Goal: Task Accomplishment & Management: Manage account settings

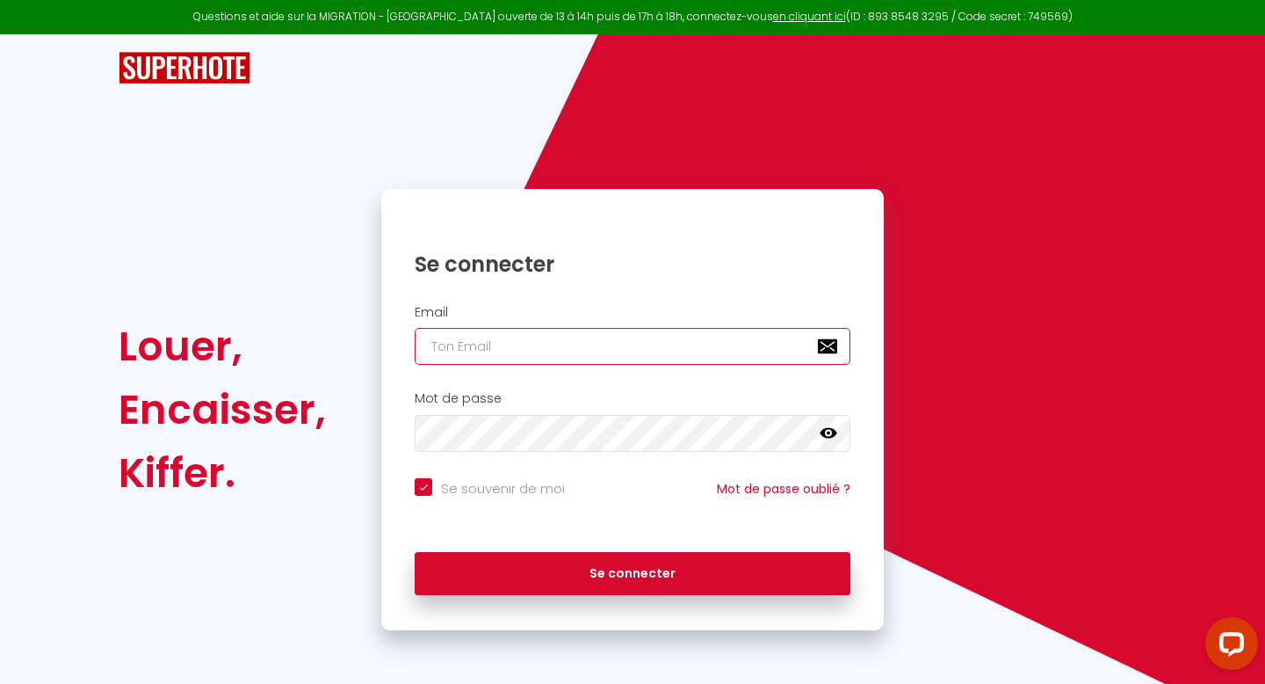
click at [583, 354] on input "email" at bounding box center [633, 346] width 436 height 37
type input "c"
checkbox input "true"
type input "ch"
checkbox input "true"
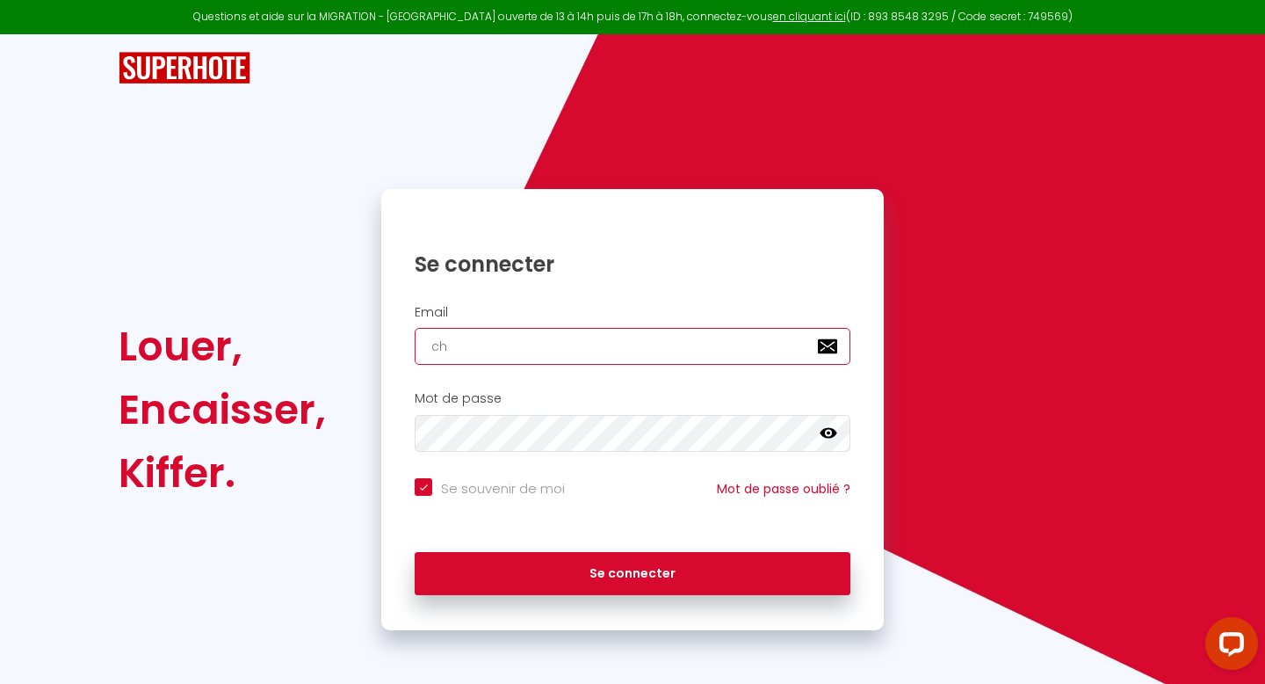
type input "chl"
checkbox input "true"
type input "chlo"
checkbox input "true"
type input "[PERSON_NAME]"
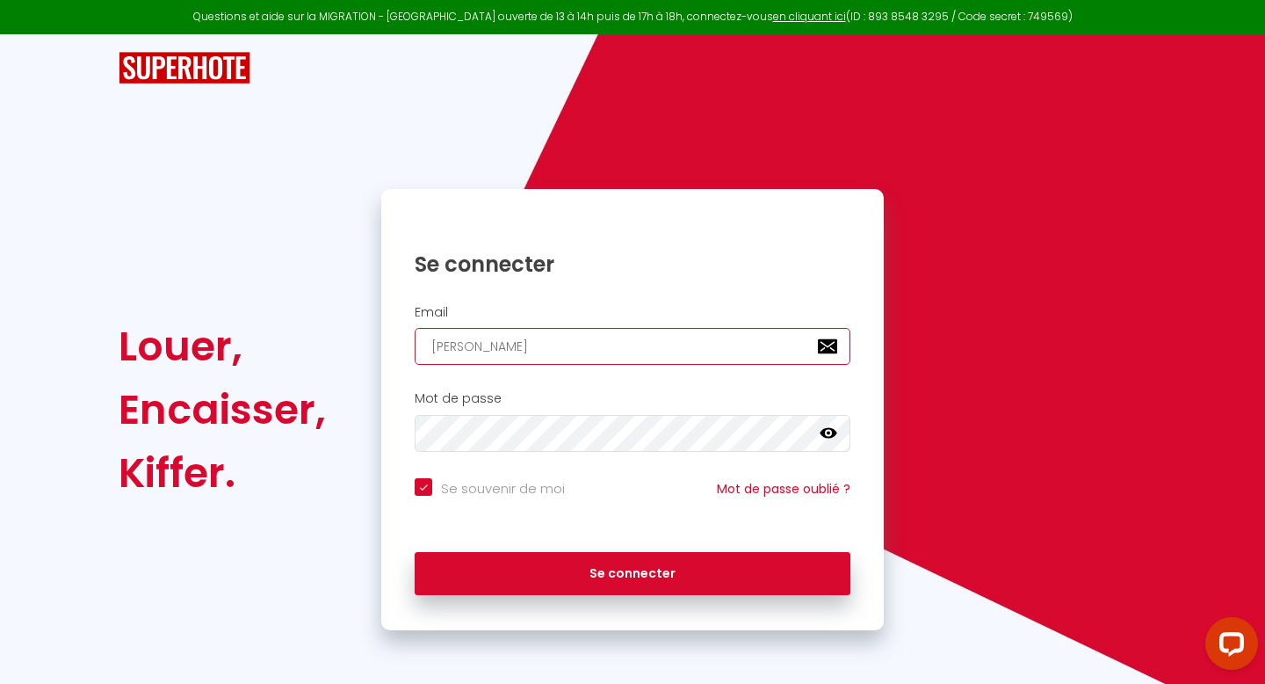
checkbox input "true"
type input "chloea"
checkbox input "true"
type input "[PERSON_NAME]"
checkbox input "true"
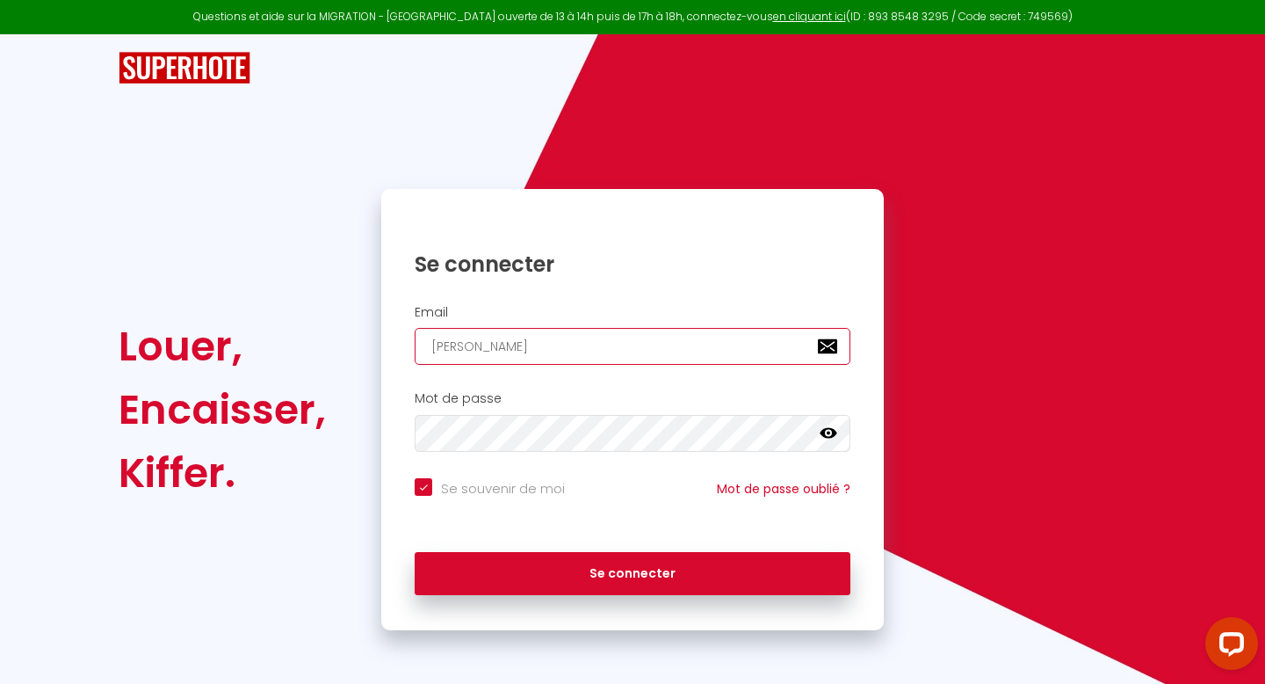
type input "chloeh"
checkbox input "true"
type input "chloeha"
checkbox input "true"
type input "chloehar"
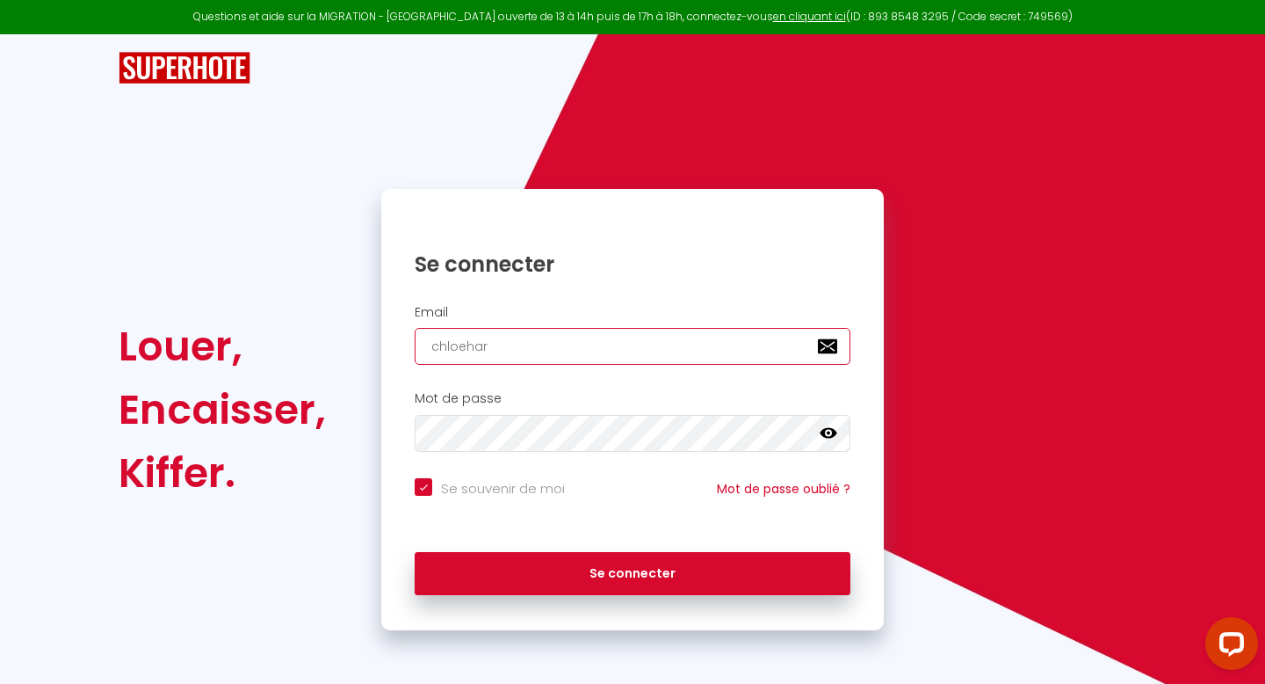
checkbox input "true"
type input "[PERSON_NAME]"
checkbox input "true"
type input "[PERSON_NAME]"
checkbox input "true"
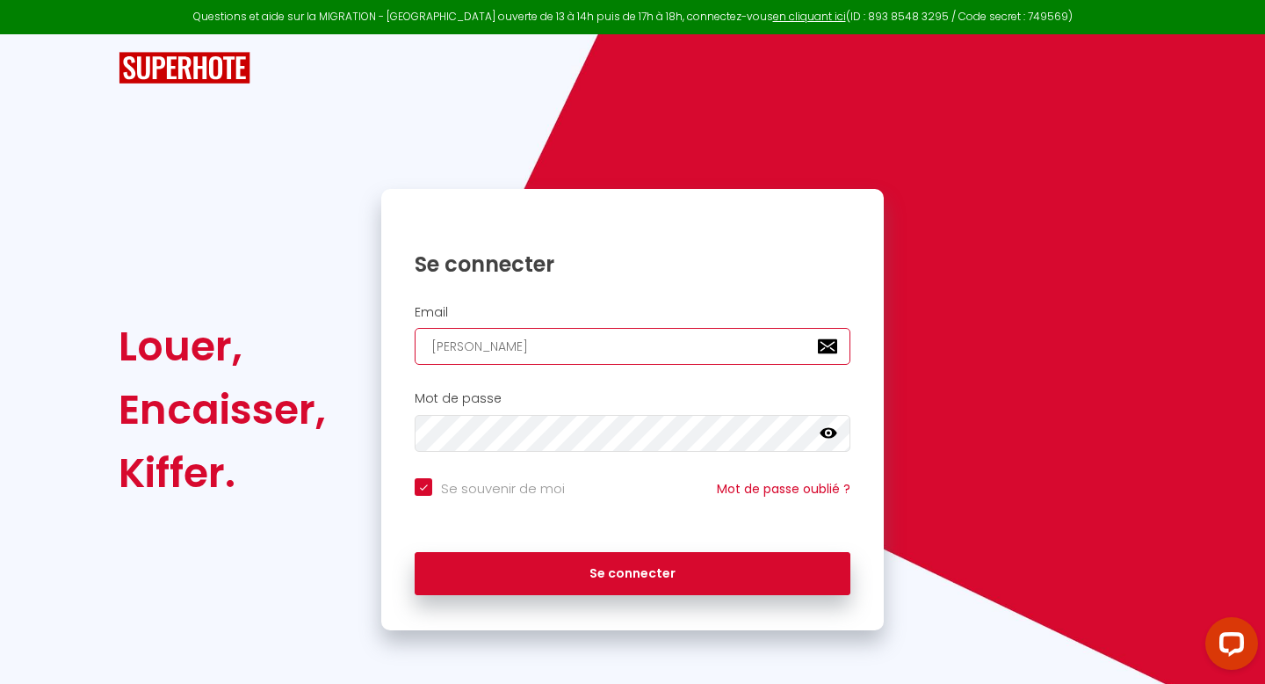
type input "[DEMOGRAPHIC_DATA]"
checkbox input "true"
type input "chloeharivel"
checkbox input "true"
type input "chloeharivel"
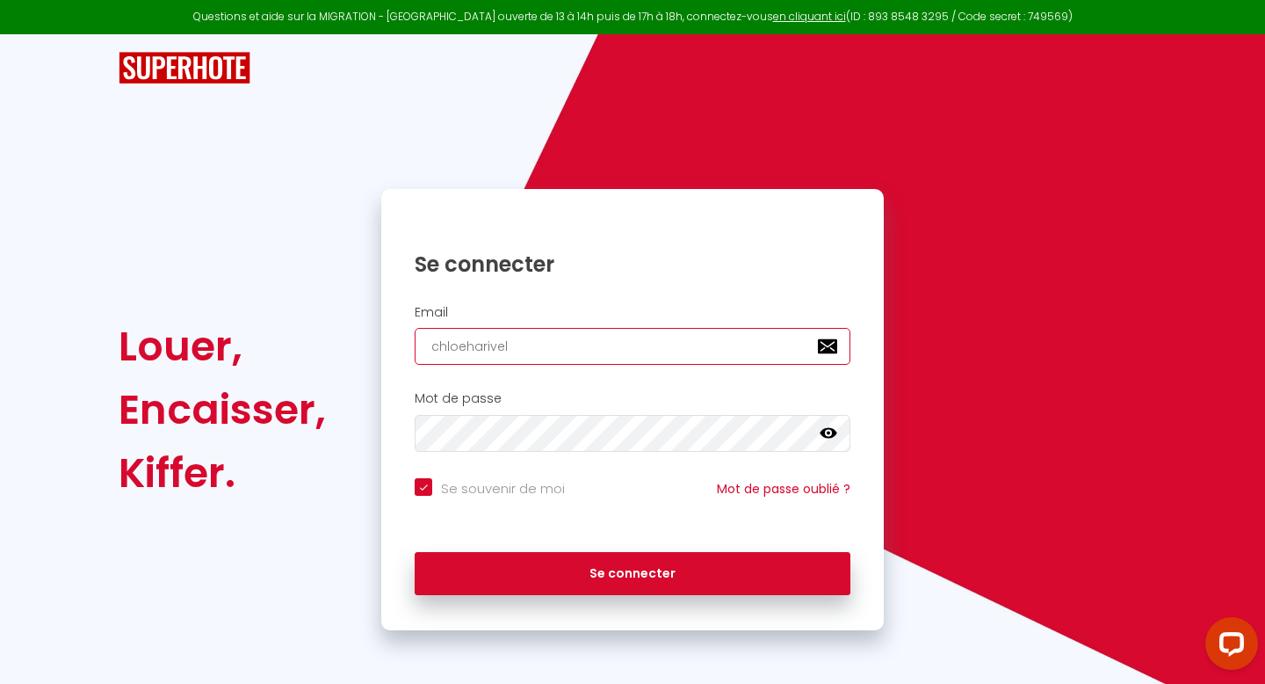
checkbox input "true"
type input "chloeharivel@"
checkbox input "true"
type input "[PERSON_NAME]"
checkbox input "true"
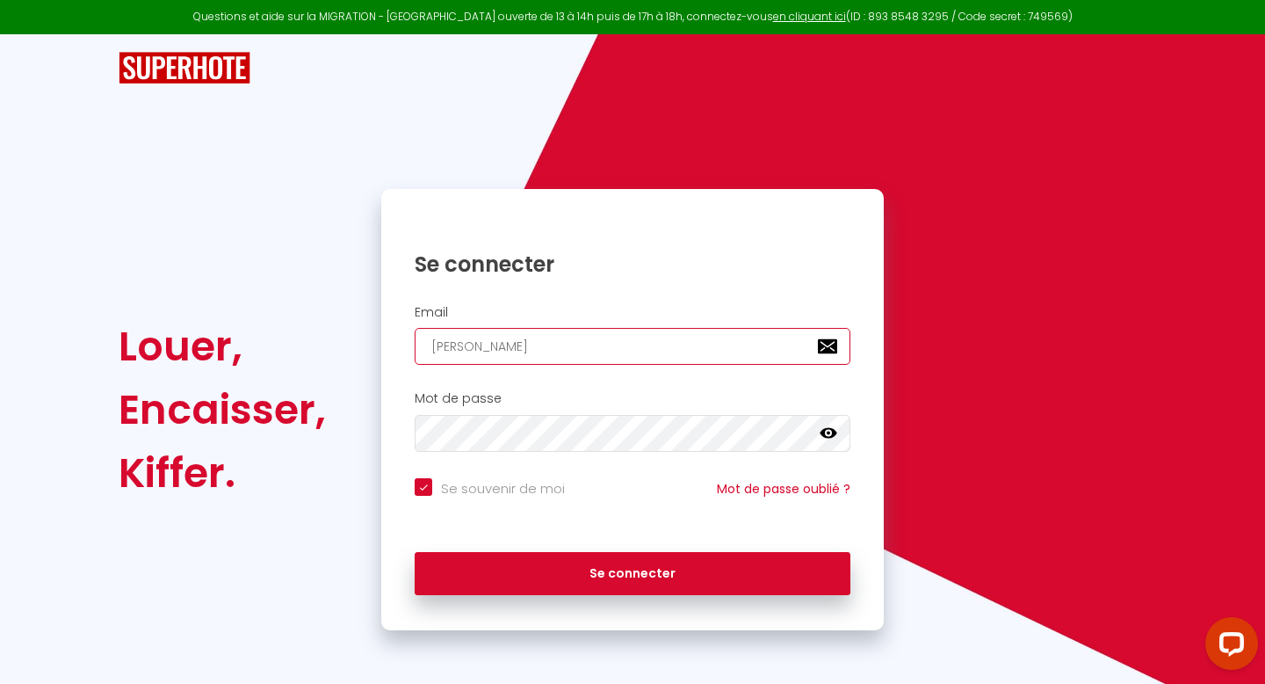
type input "[PERSON_NAME]"
checkbox input "true"
type input "chloeharivel@gma"
checkbox input "true"
type input "chloeharivel@gmai"
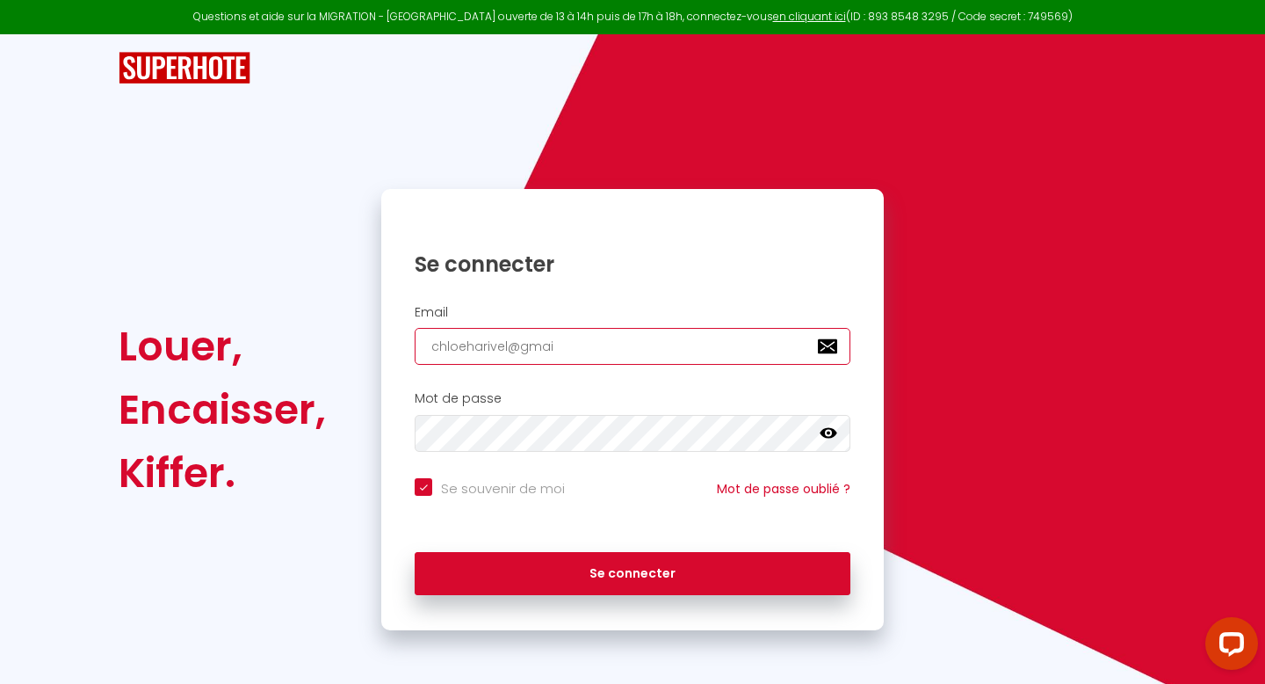
checkbox input "true"
type input "[EMAIL_ADDRESS]"
checkbox input "true"
type input "[EMAIL_ADDRESS]."
checkbox input "true"
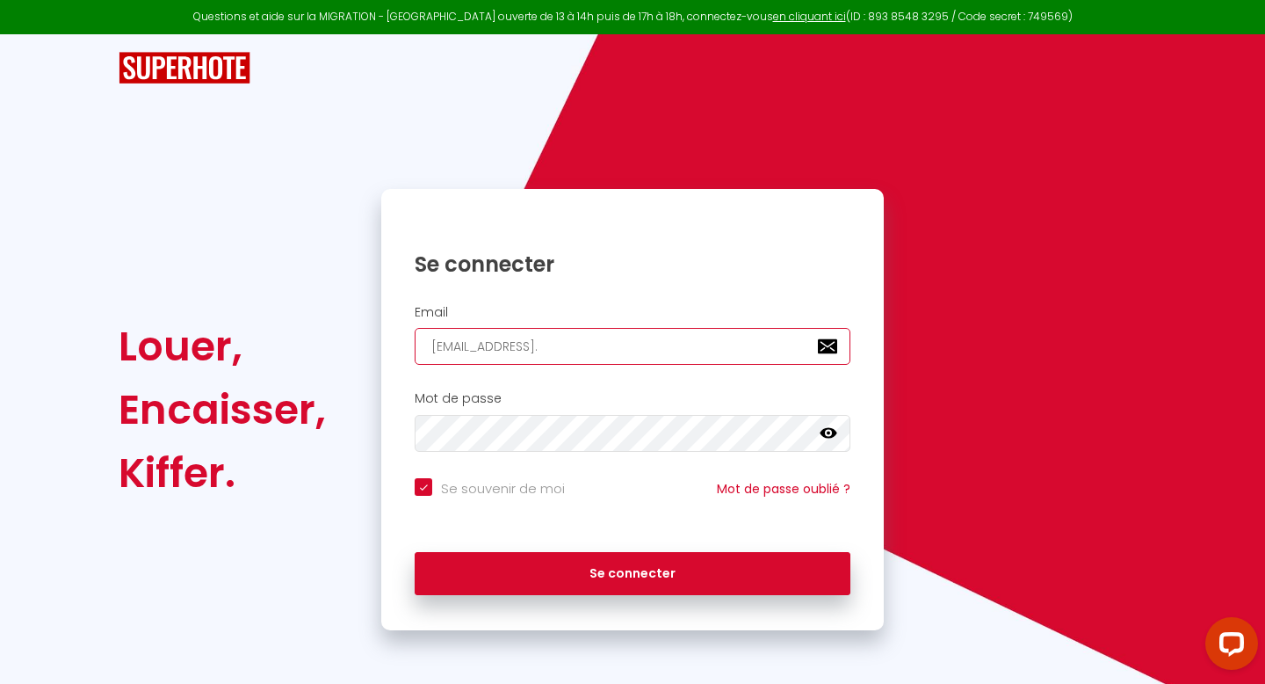
type input "chloeharivel@gmail.c"
checkbox input "true"
type input "[EMAIL_ADDRESS][DOMAIN_NAME]"
checkbox input "true"
type input "[EMAIL_ADDRESS][DOMAIN_NAME]"
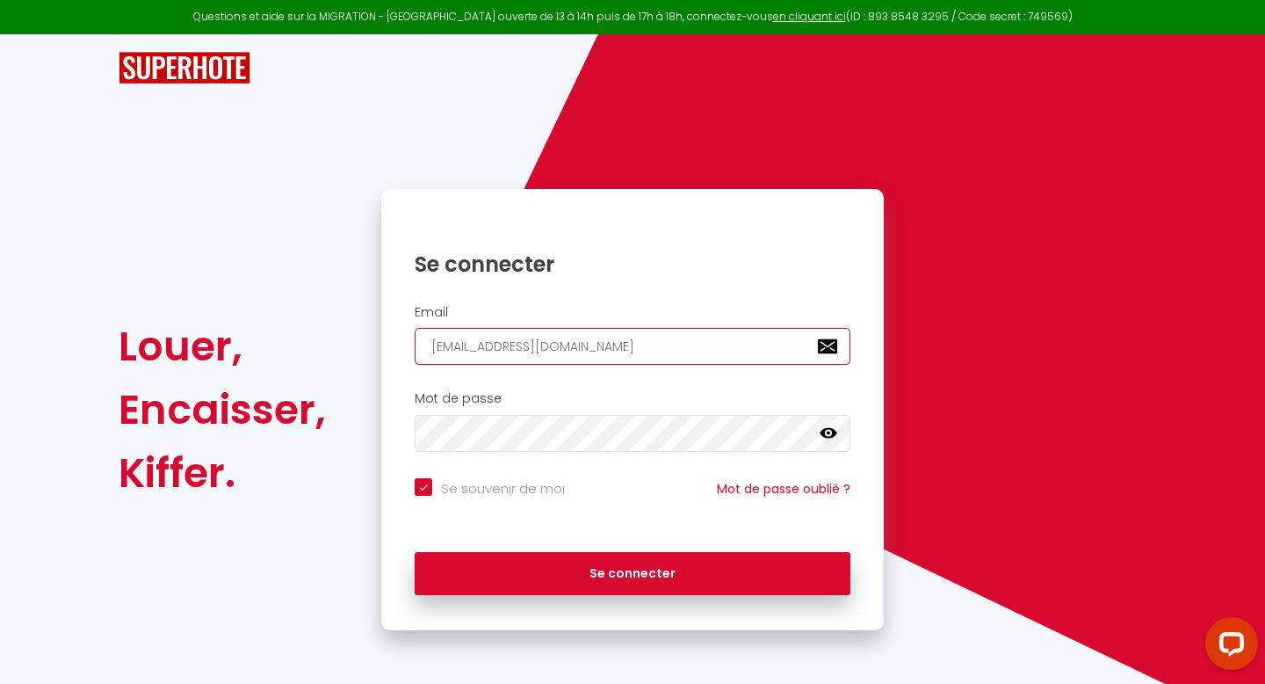
checkbox input "true"
type input "[EMAIL_ADDRESS][DOMAIN_NAME]"
click at [823, 430] on icon at bounding box center [829, 433] width 18 height 11
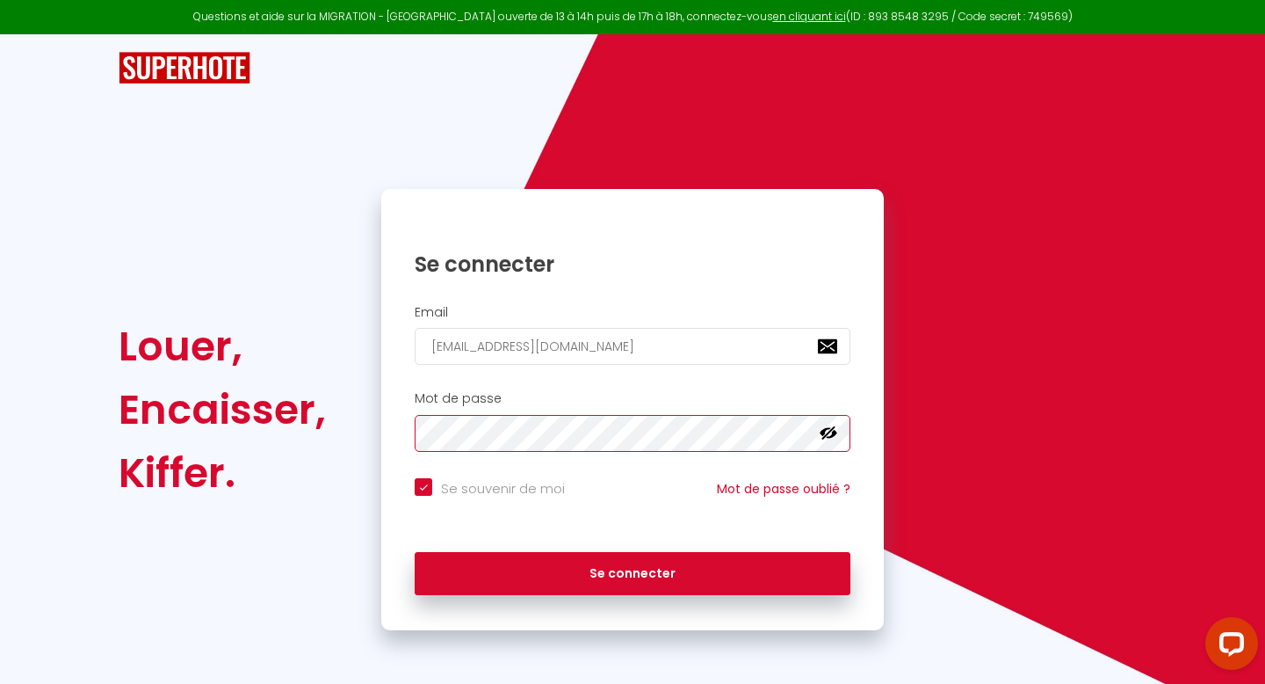
click at [415, 552] on button "Se connecter" at bounding box center [633, 574] width 436 height 44
checkbox input "true"
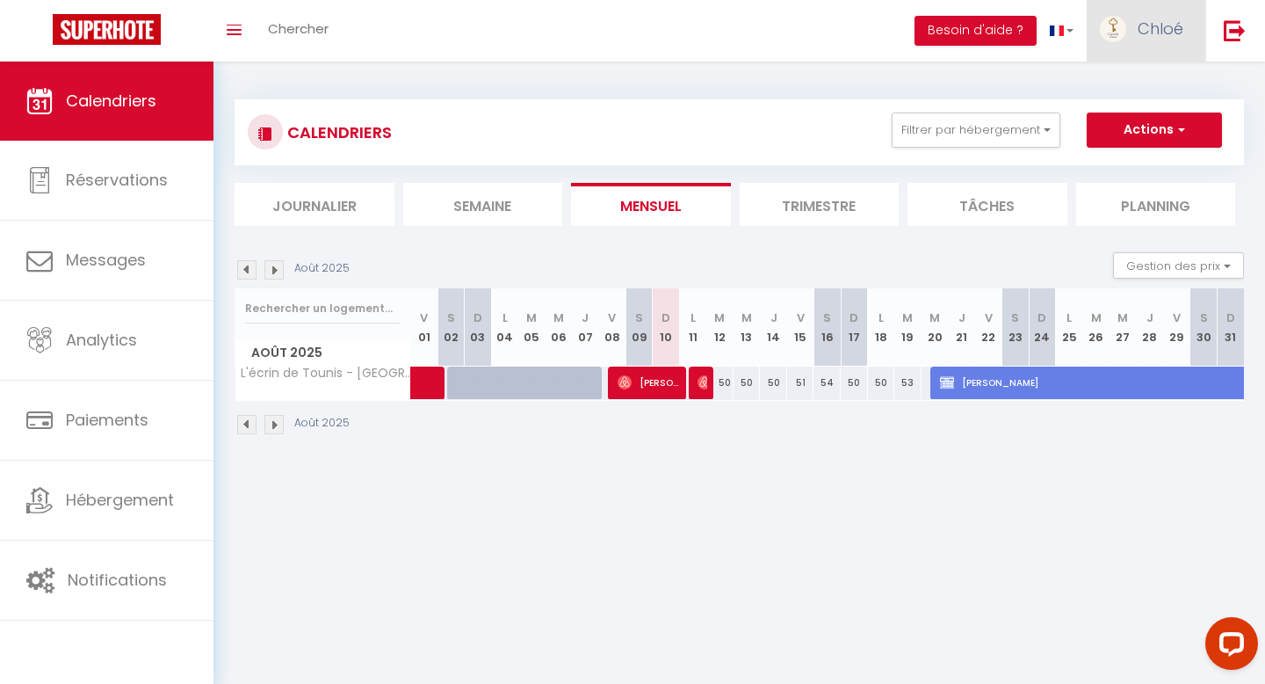
click at [1138, 27] on span "Chloé" at bounding box center [1161, 29] width 46 height 22
click at [1119, 122] on link "Équipe" at bounding box center [1135, 120] width 130 height 30
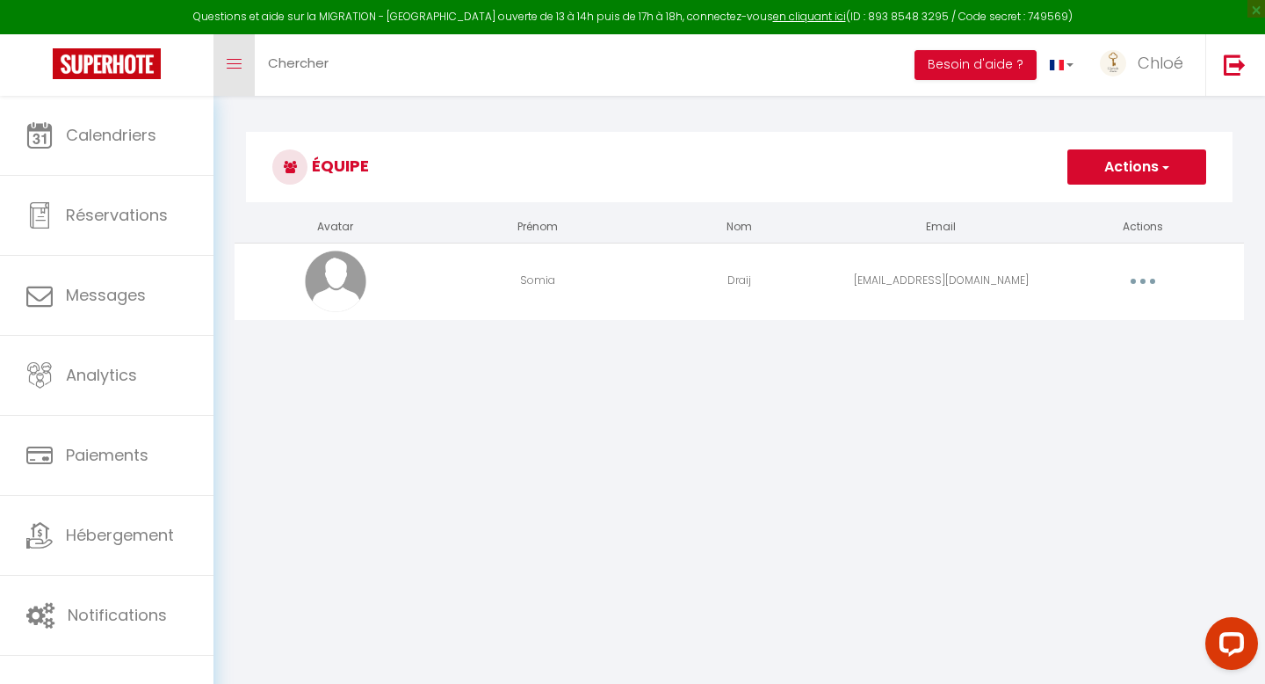
click at [233, 54] on link "Toggle menubar" at bounding box center [234, 65] width 41 height 62
click at [238, 63] on span at bounding box center [234, 64] width 15 height 2
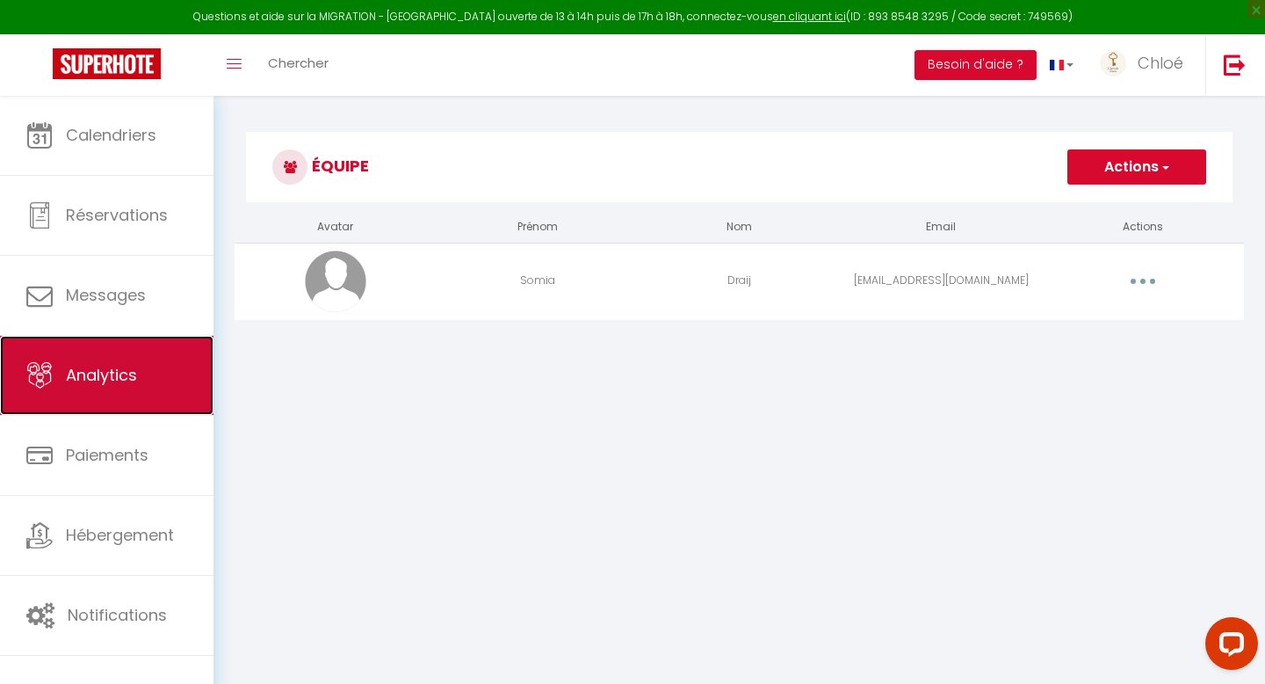
click at [112, 388] on link "Analytics" at bounding box center [107, 375] width 214 height 79
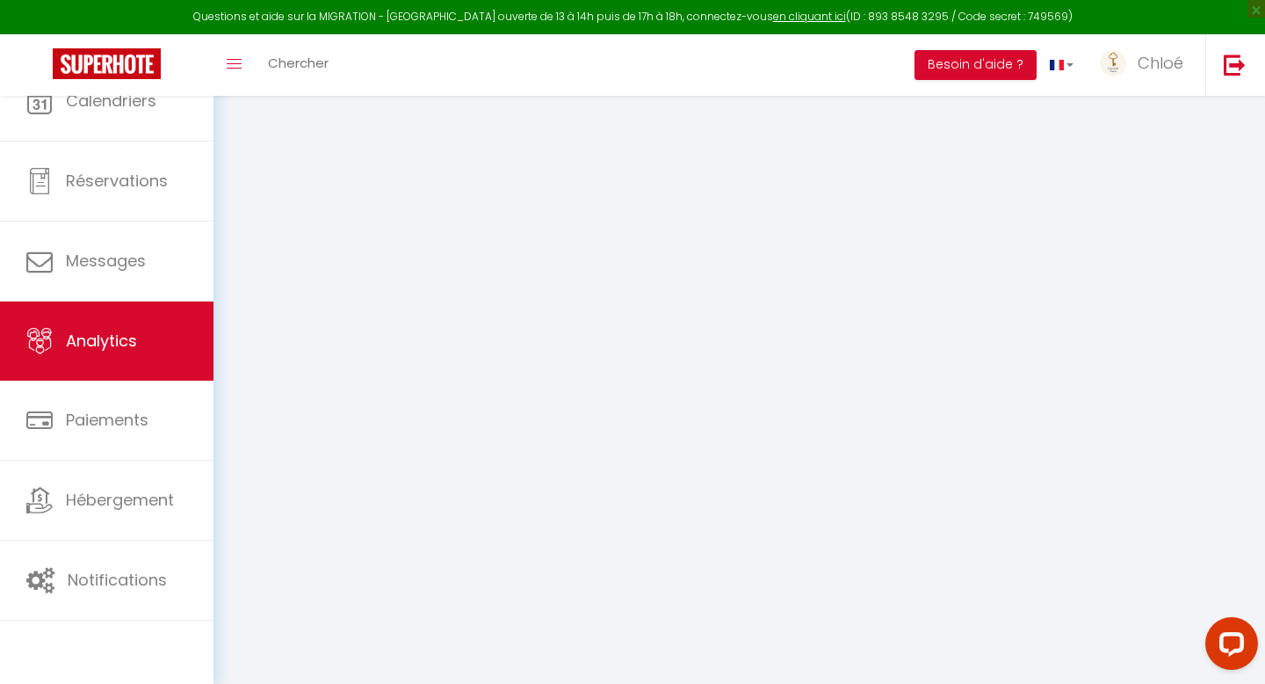
select select "2025"
select select "8"
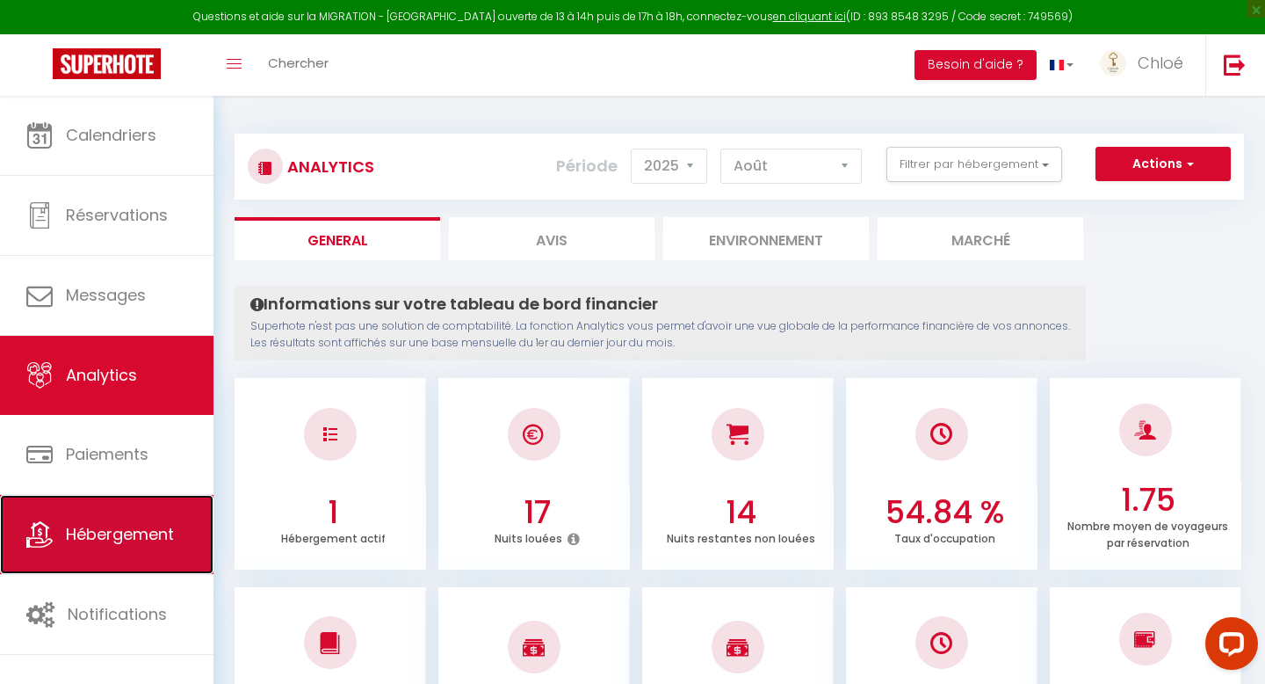
click at [116, 538] on span "Hébergement" at bounding box center [120, 534] width 108 height 22
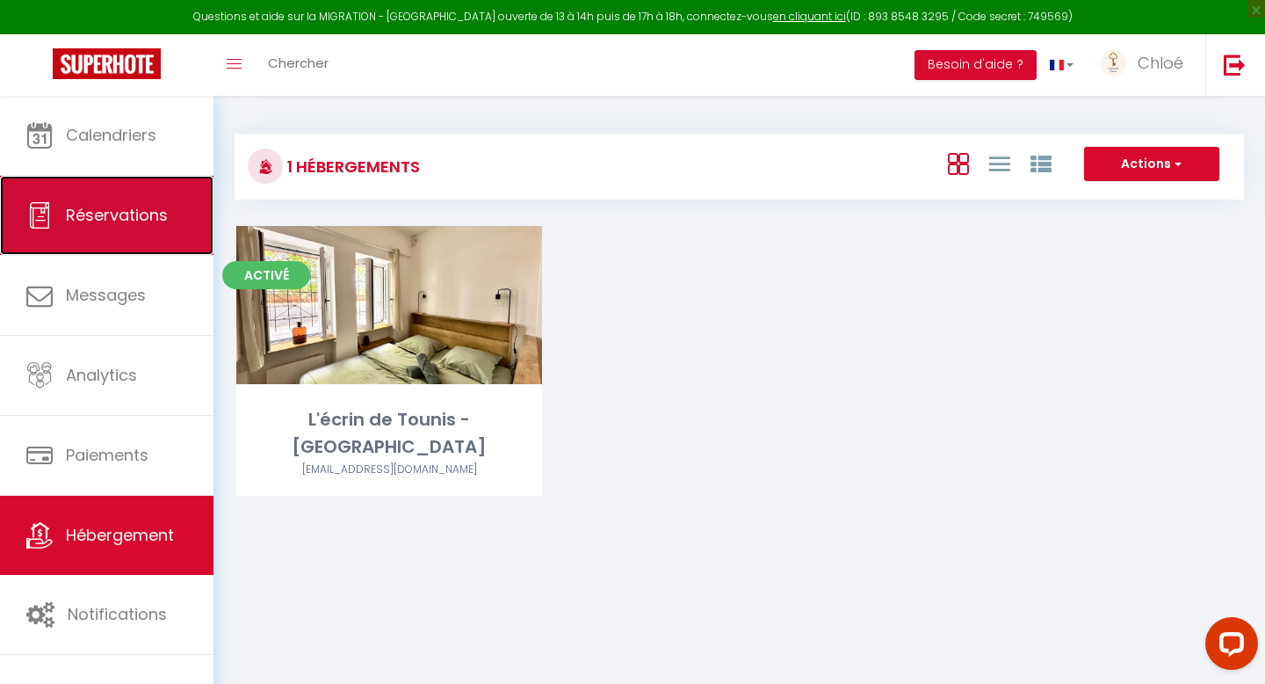
click at [109, 222] on span "Réservations" at bounding box center [117, 215] width 102 height 22
select select "not_cancelled"
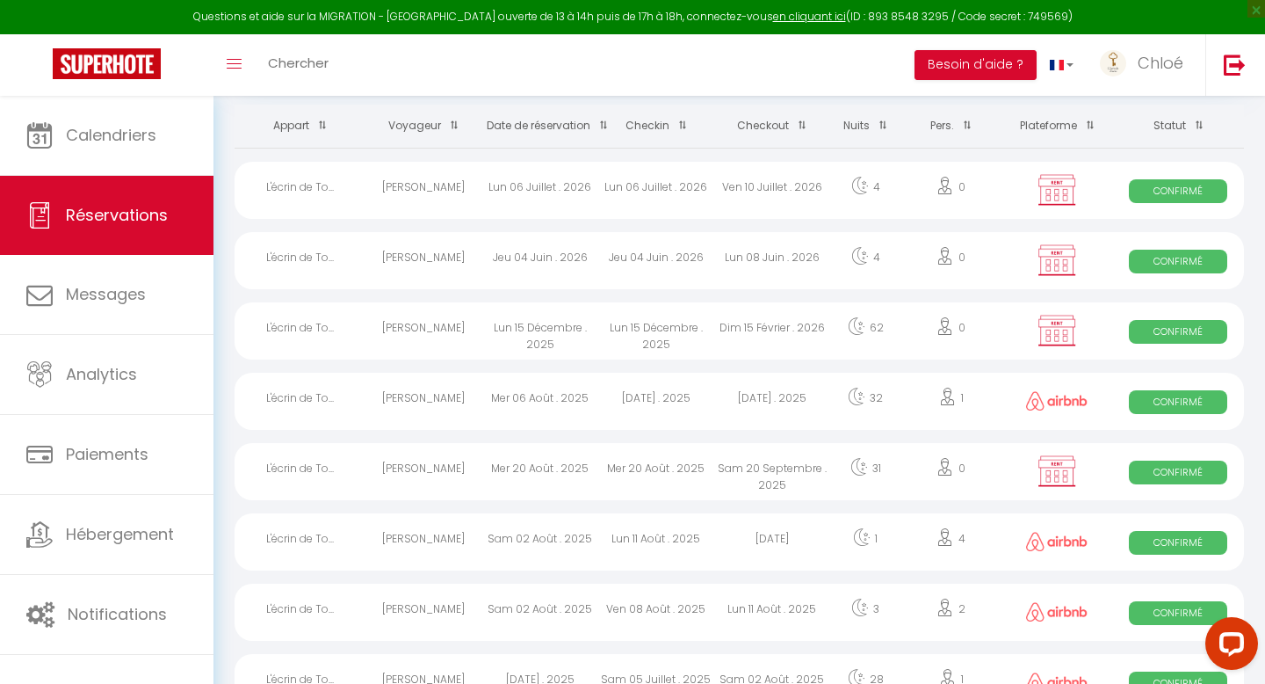
scroll to position [127, 0]
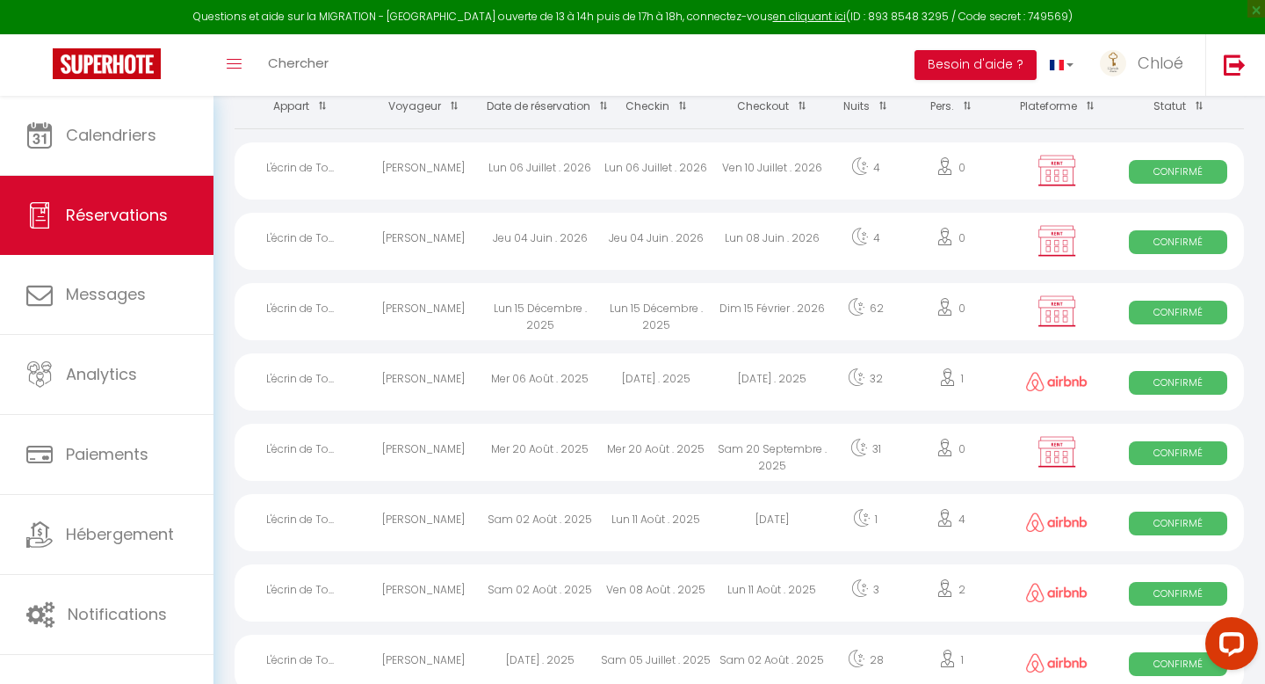
click at [543, 584] on div "Sam 02 Août . 2025" at bounding box center [540, 592] width 116 height 57
select select "OK"
select select "1"
select select "0"
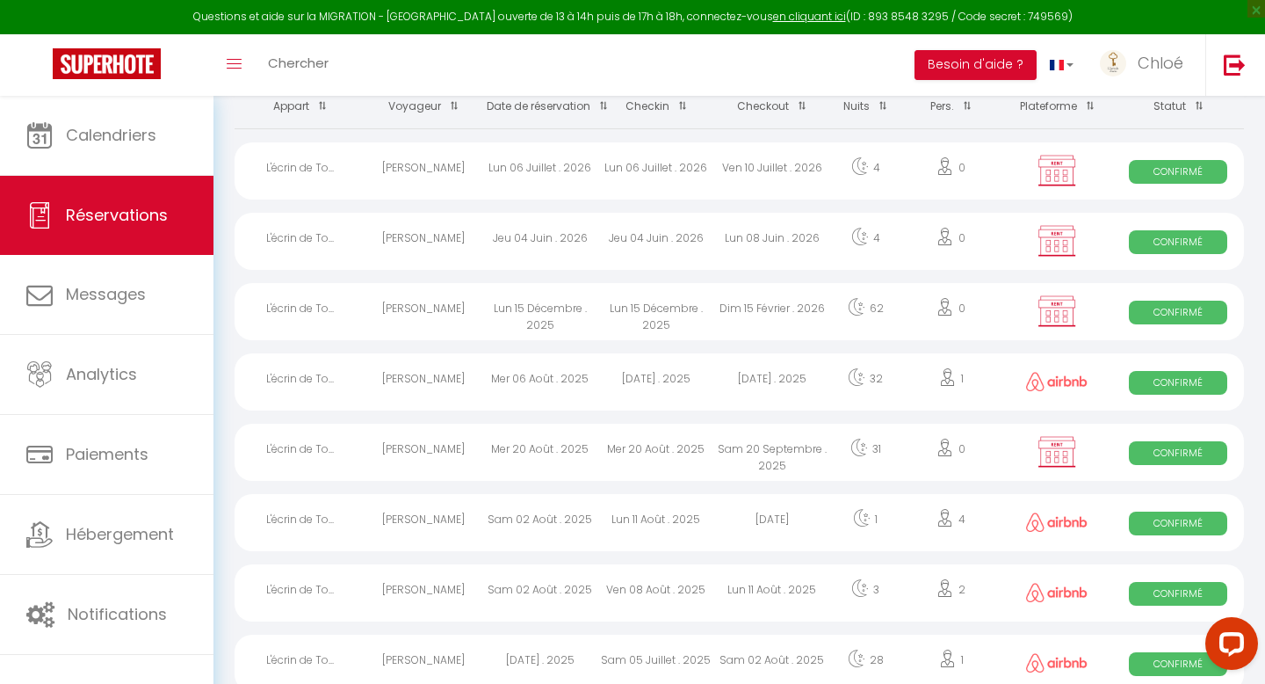
select select "1"
select select
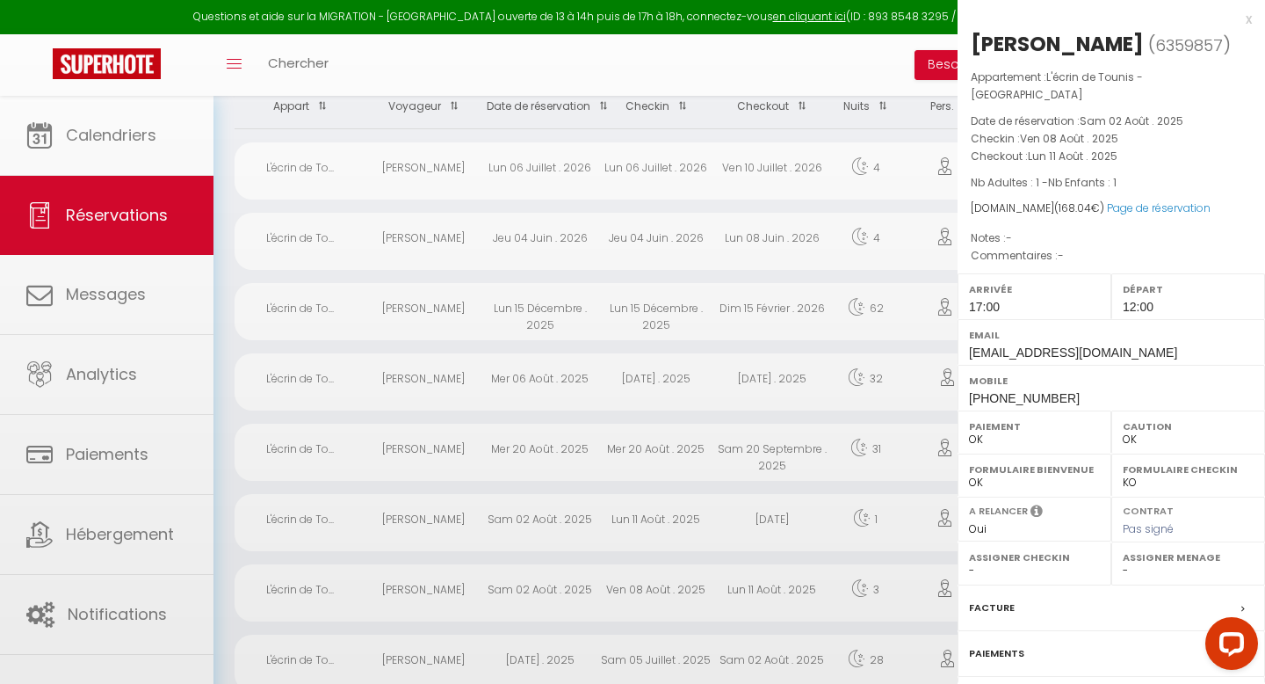
select select "46199"
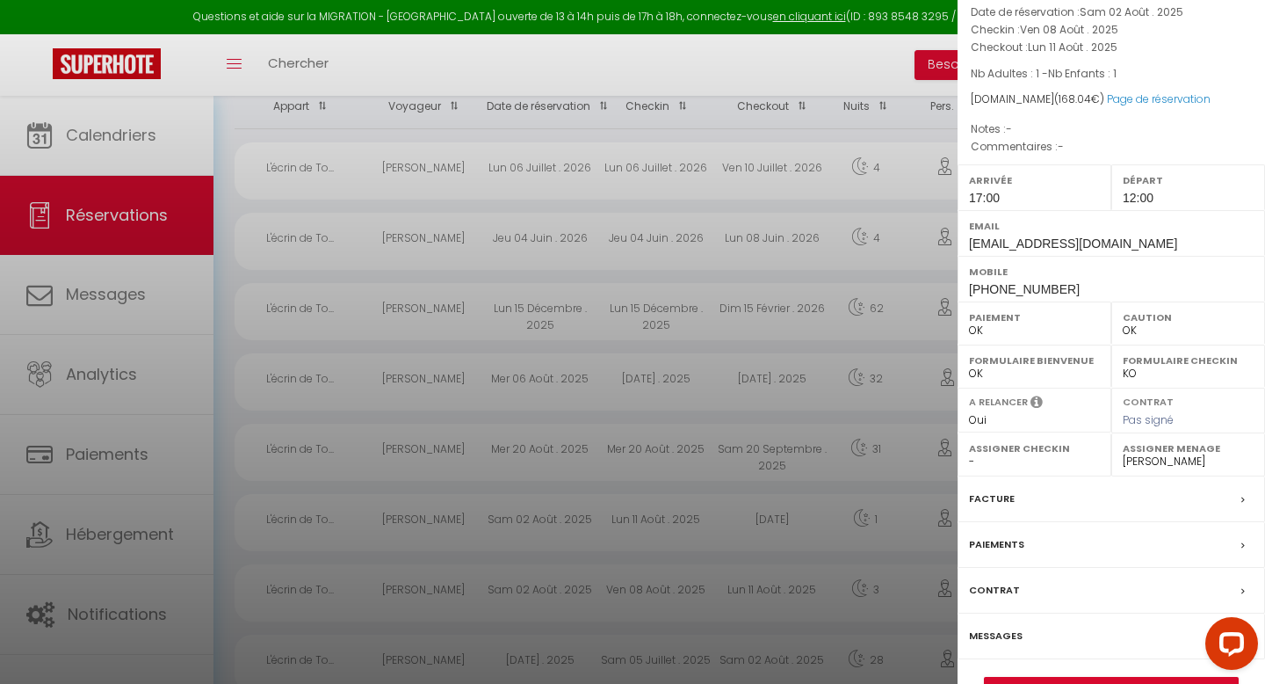
scroll to position [135, 0]
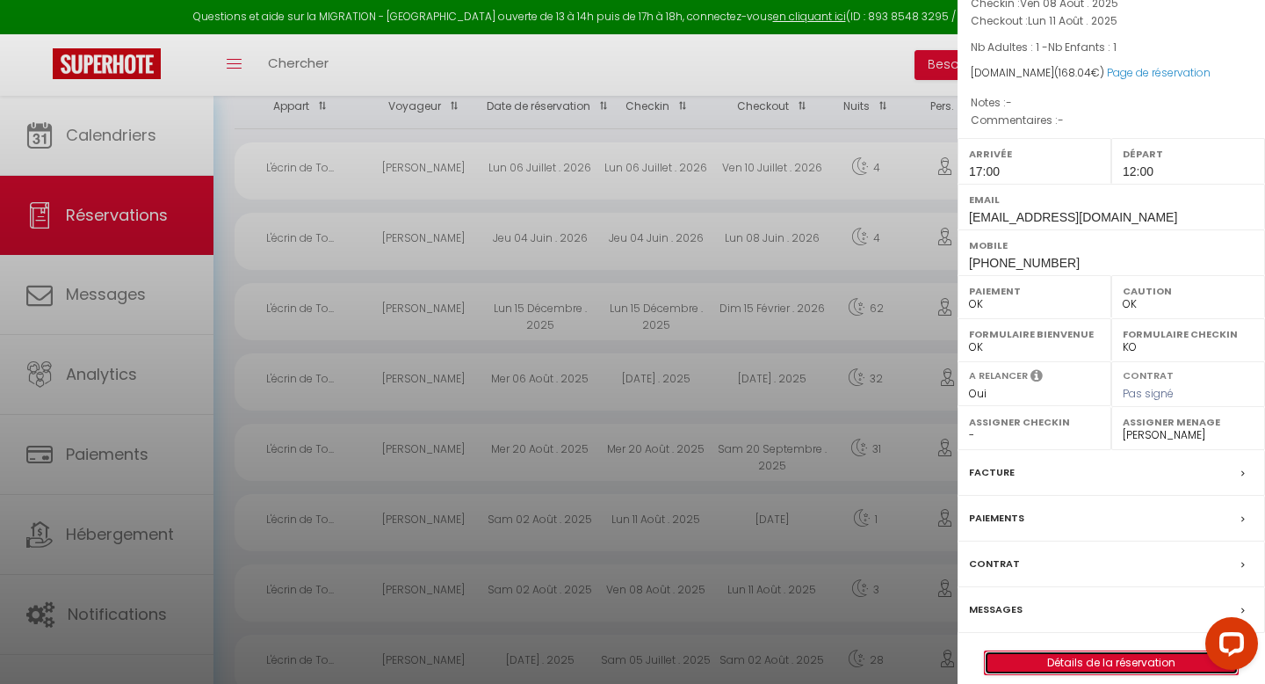
click at [1100, 651] on link "Détails de la réservation" at bounding box center [1111, 662] width 253 height 23
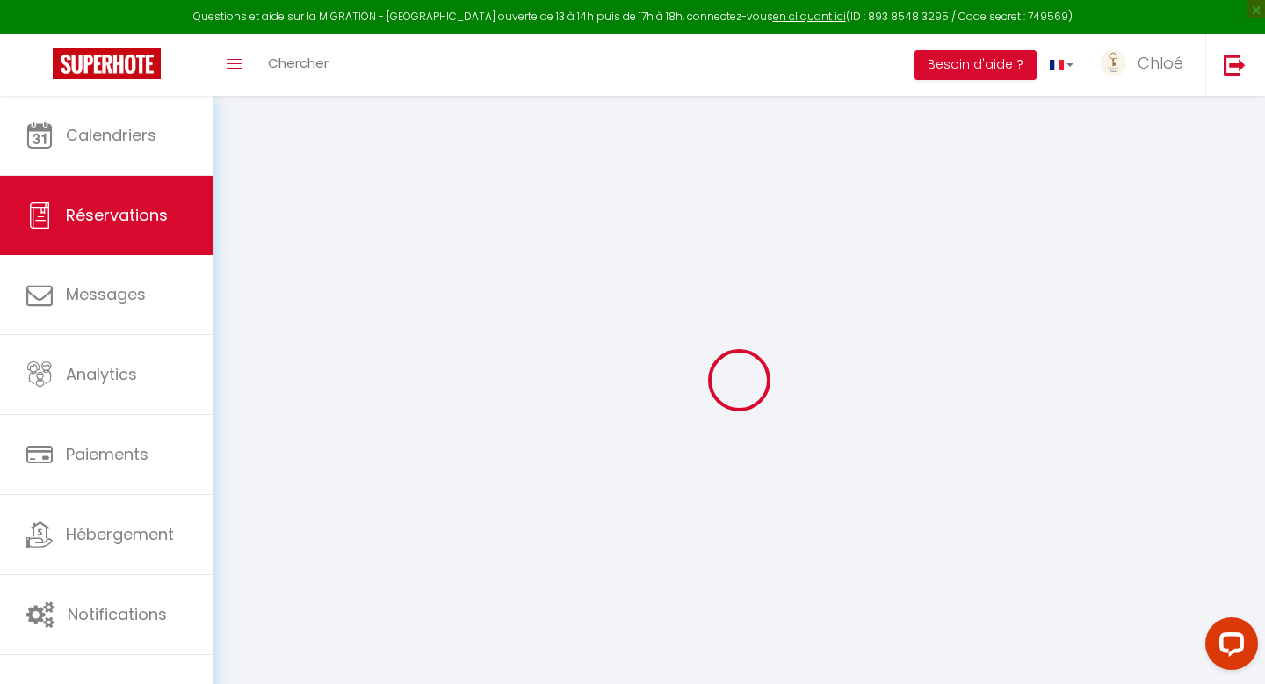
select select
checkbox input "false"
select select
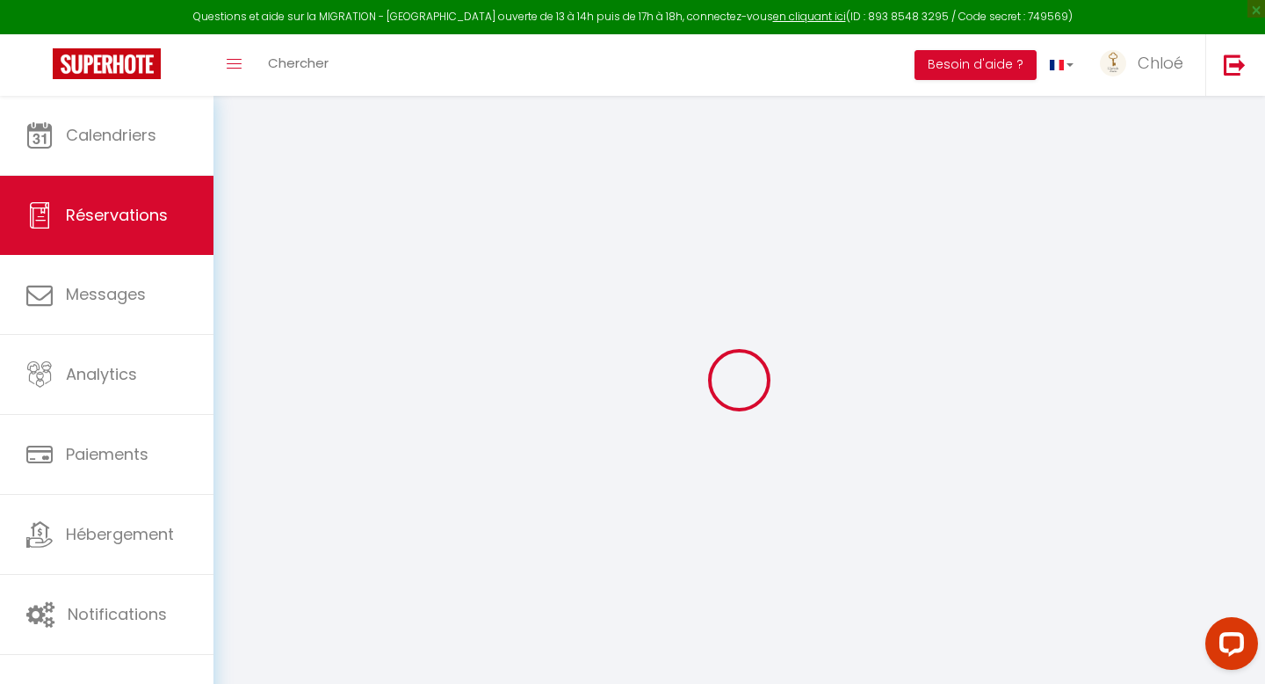
type input "28"
type input "5.04"
select select
checkbox input "false"
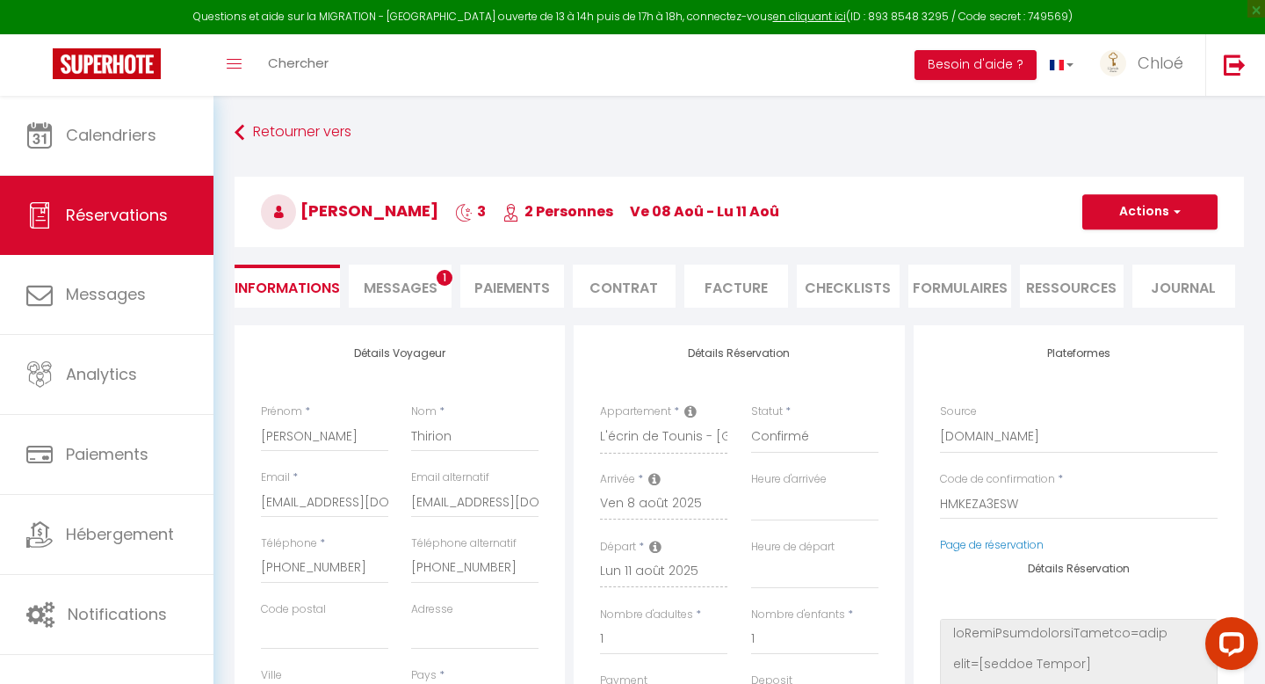
select select
checkbox input "false"
select select "17:00"
select select "12:00"
click at [838, 283] on li "CHECKLISTS" at bounding box center [848, 285] width 103 height 43
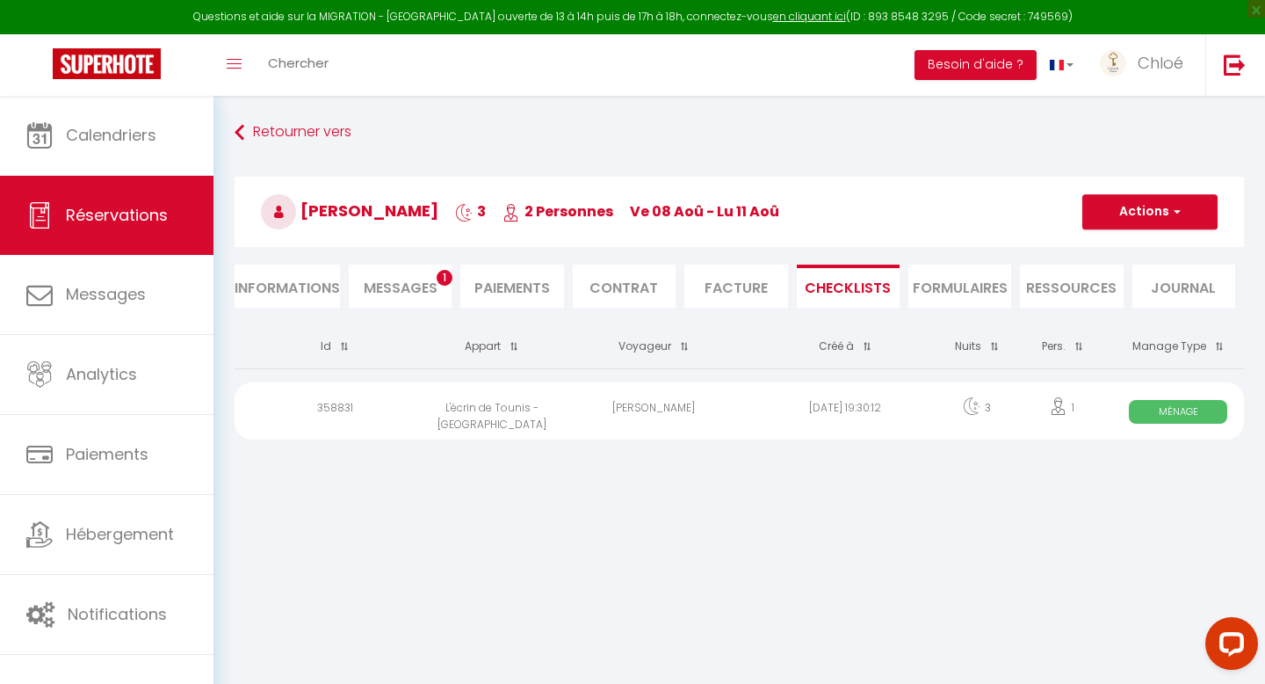
click at [1162, 409] on span "Ménage" at bounding box center [1178, 412] width 98 height 24
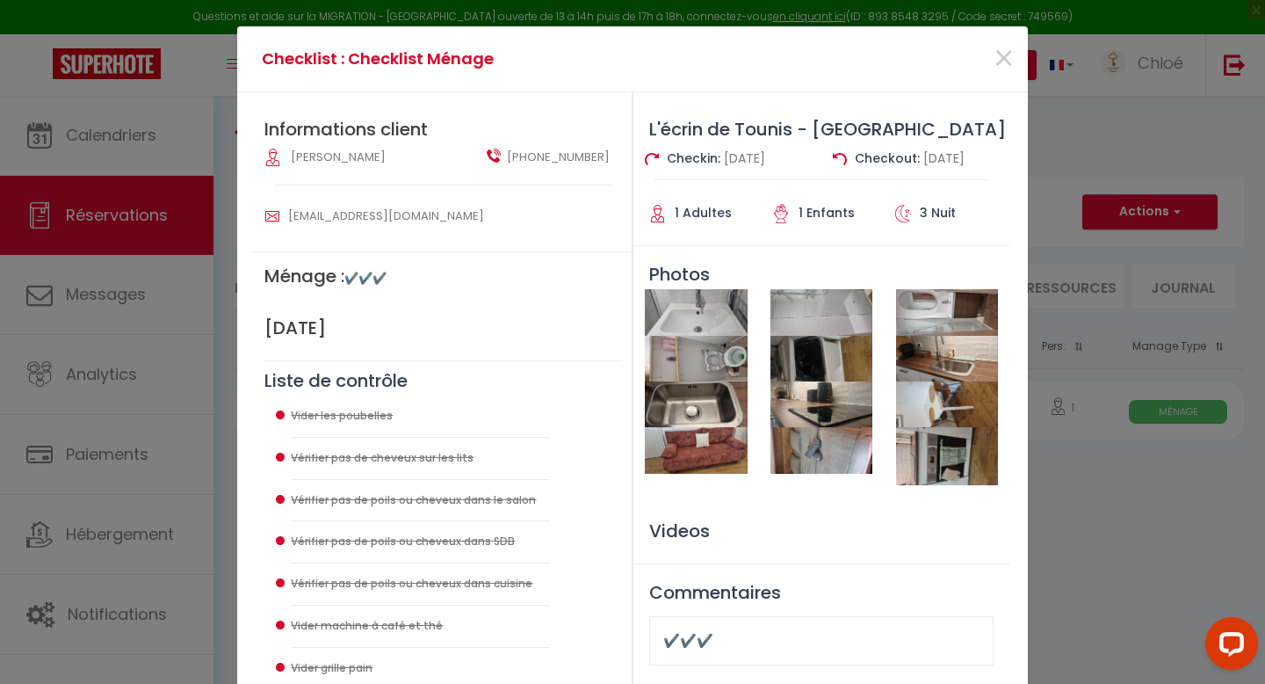
click at [938, 465] on img at bounding box center [947, 456] width 102 height 58
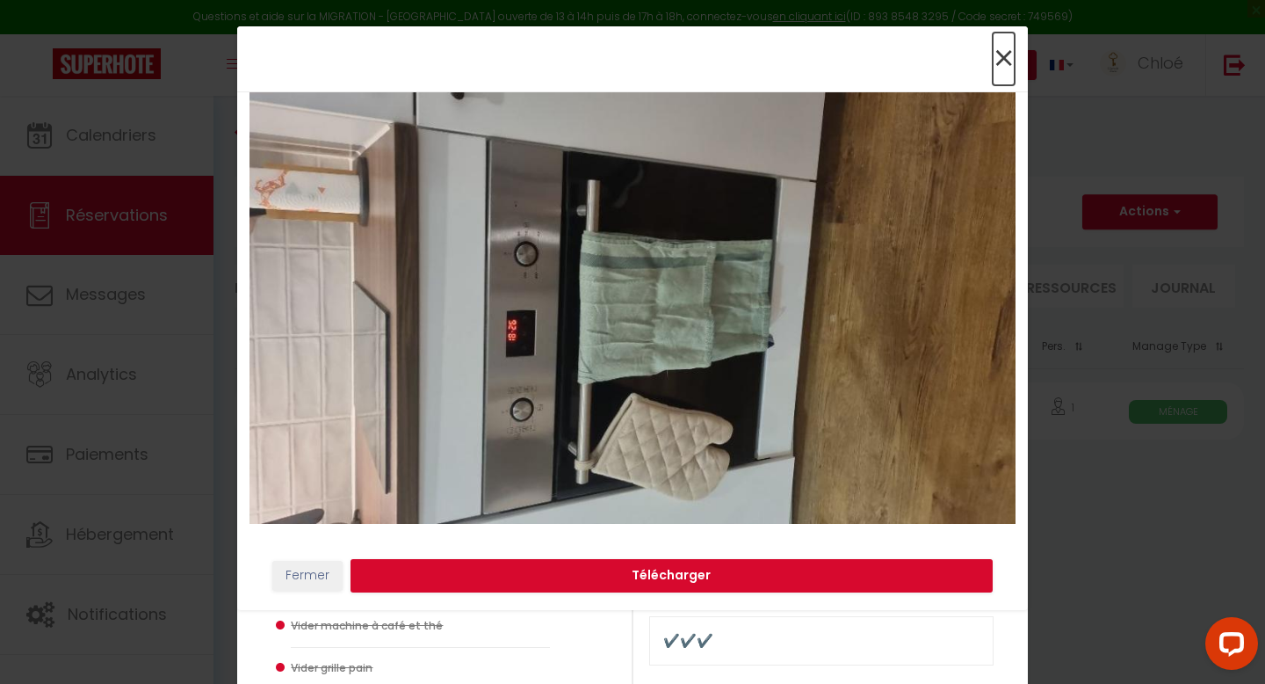
click at [1005, 52] on span "×" at bounding box center [1004, 59] width 22 height 53
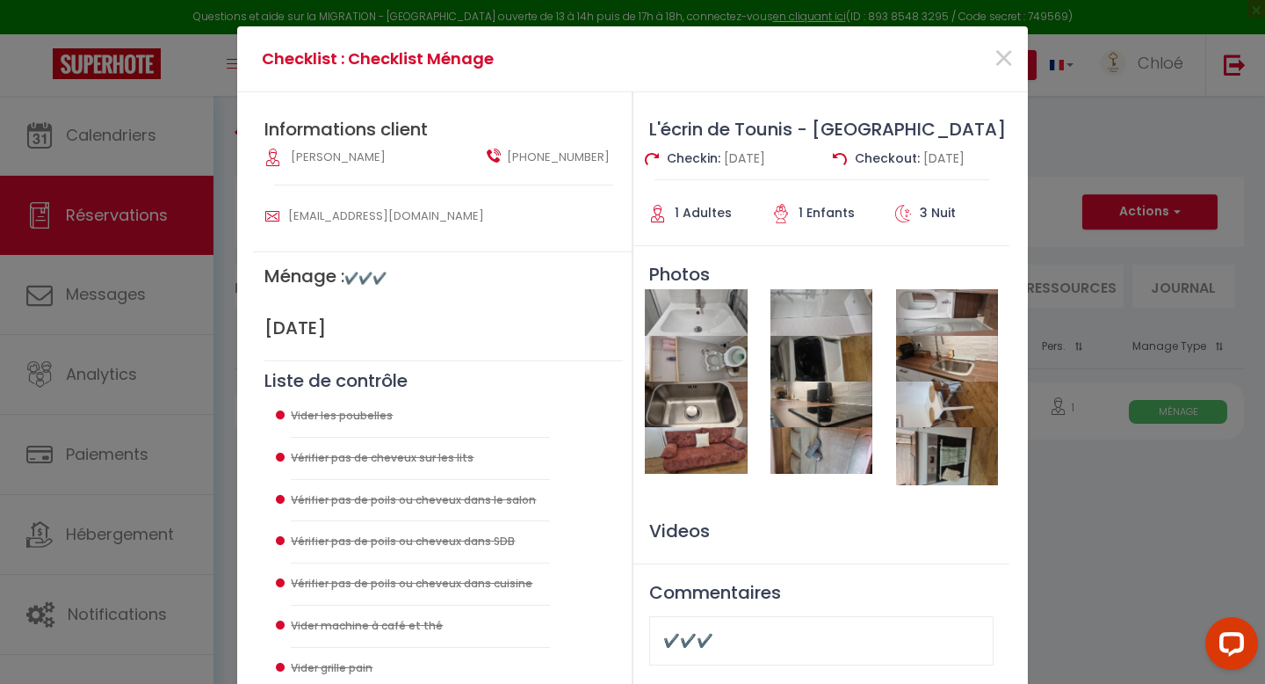
click at [796, 363] on img at bounding box center [822, 359] width 102 height 46
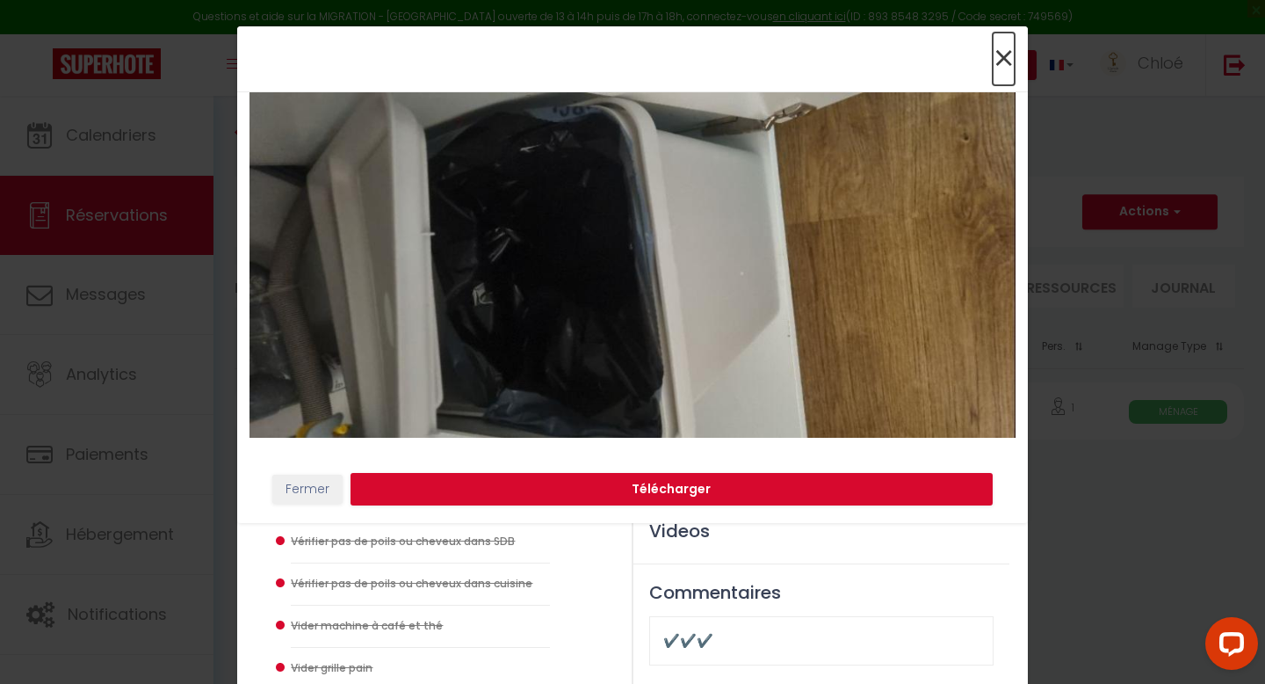
click at [1001, 62] on span "×" at bounding box center [1004, 59] width 22 height 53
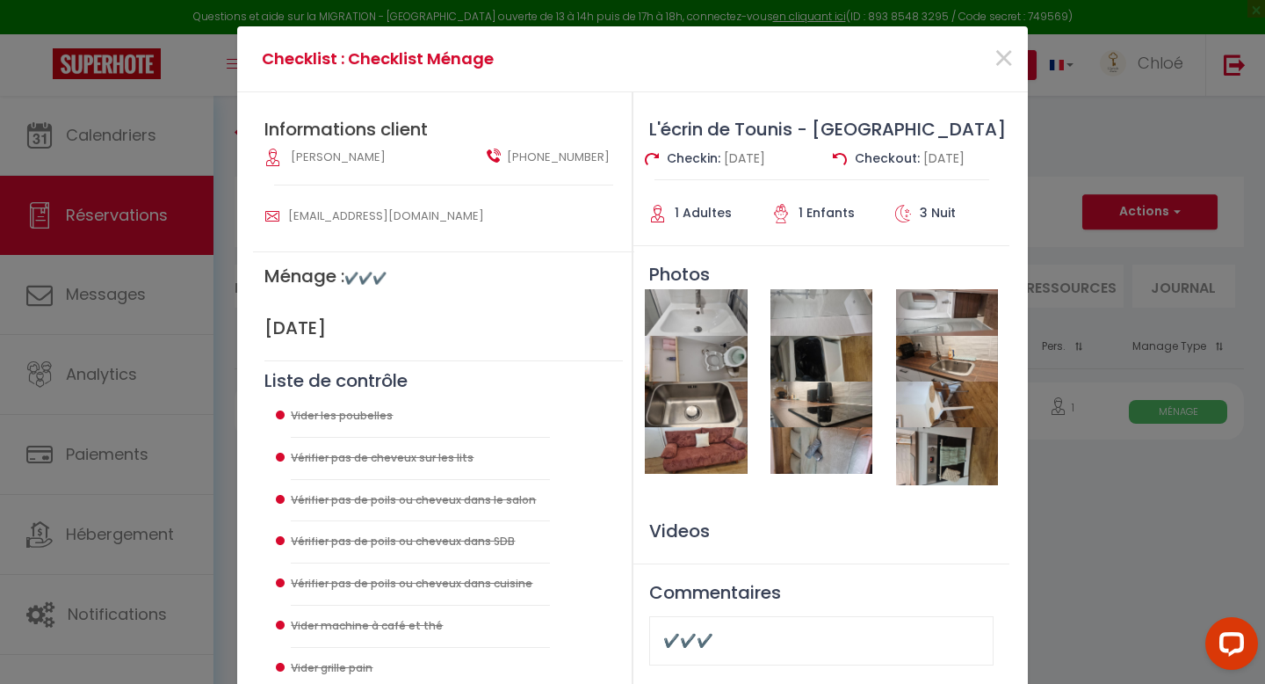
click at [927, 346] on img at bounding box center [947, 359] width 102 height 46
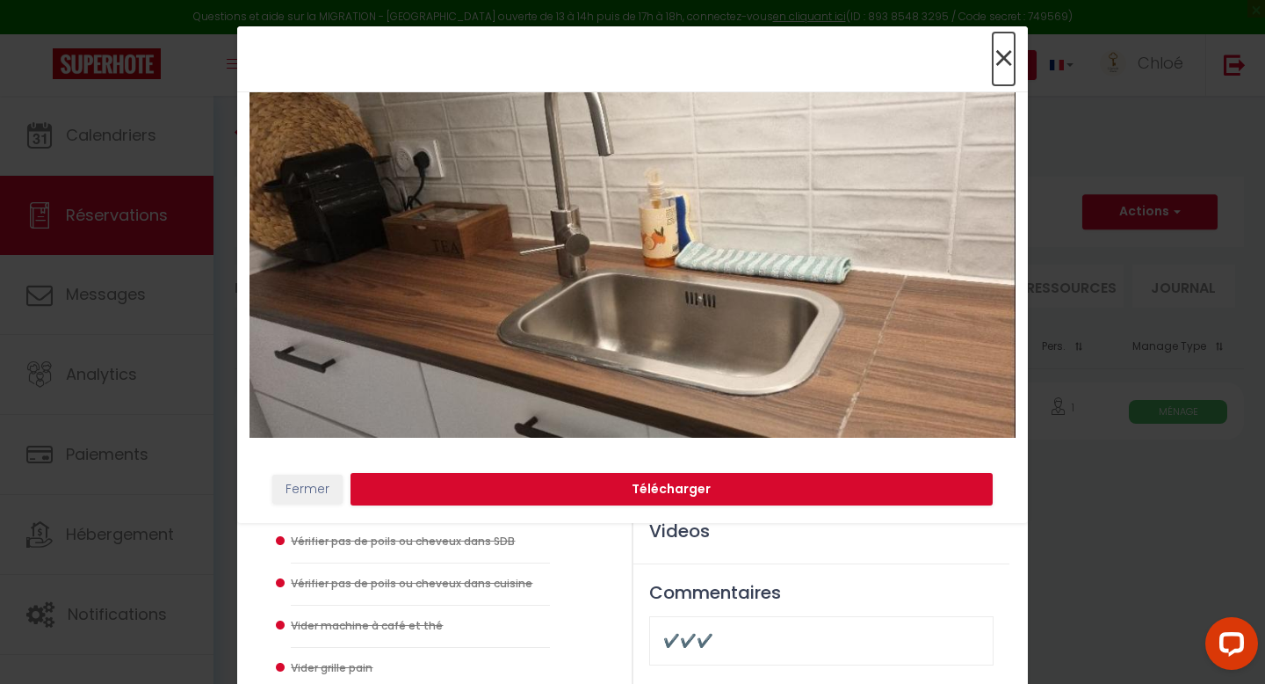
click at [1001, 56] on span "×" at bounding box center [1004, 59] width 22 height 53
